Goal: Transaction & Acquisition: Purchase product/service

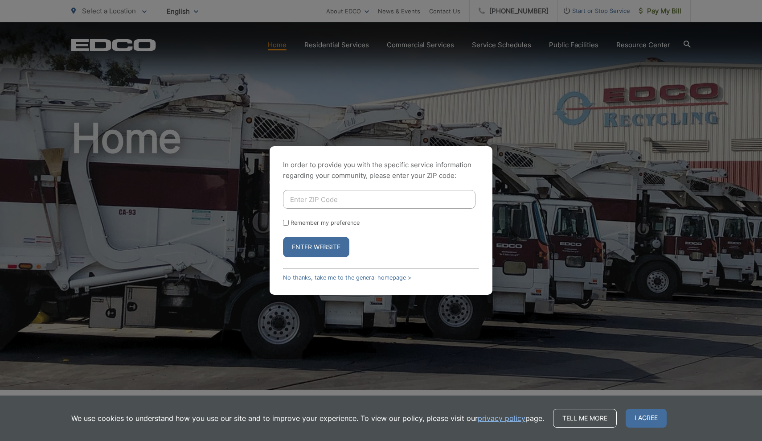
click at [330, 194] on input "Enter ZIP Code" at bounding box center [379, 199] width 192 height 19
type input "91916"
click at [316, 247] on button "Enter Website" at bounding box center [316, 247] width 66 height 20
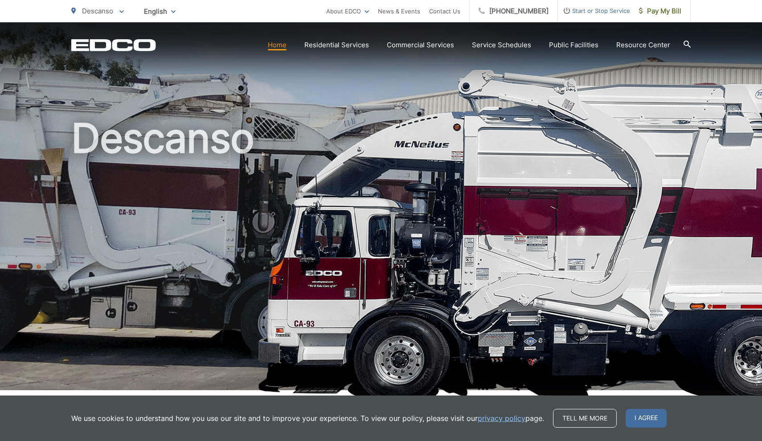
click at [567, 140] on h1 "Descanso" at bounding box center [380, 257] width 619 height 282
click at [651, 420] on span "I agree" at bounding box center [646, 418] width 41 height 19
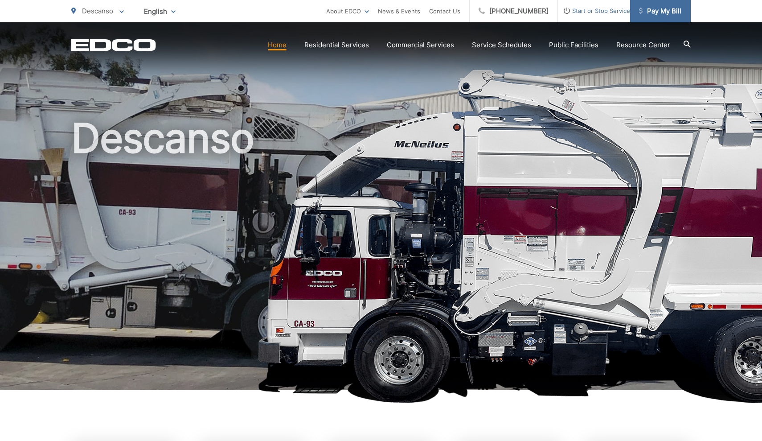
click at [663, 13] on span "Pay My Bill" at bounding box center [660, 11] width 42 height 11
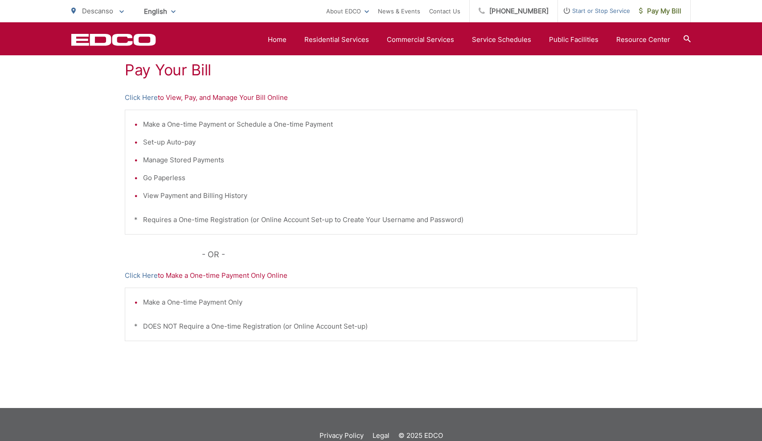
scroll to position [170, 0]
click at [237, 96] on p "Click Here to View, Pay, and Manage Your Bill Online" at bounding box center [381, 98] width 512 height 11
click at [148, 97] on link "Click Here" at bounding box center [141, 98] width 33 height 11
click at [153, 98] on link "Click Here" at bounding box center [141, 98] width 33 height 11
click at [147, 98] on link "Click Here" at bounding box center [141, 98] width 33 height 11
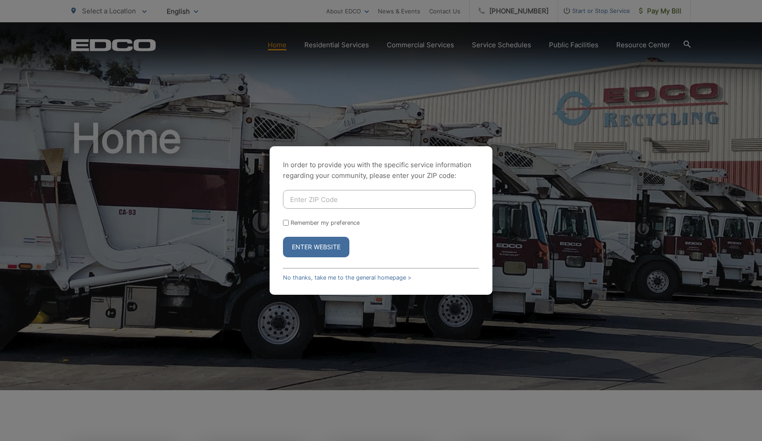
click at [405, 204] on input "Enter ZIP Code" at bounding box center [379, 199] width 192 height 19
